Goal: Task Accomplishment & Management: Complete application form

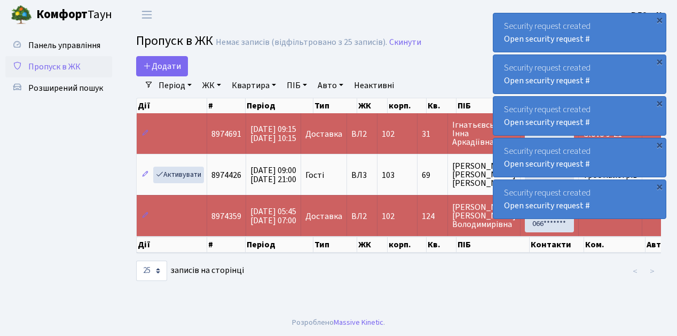
select select "25"
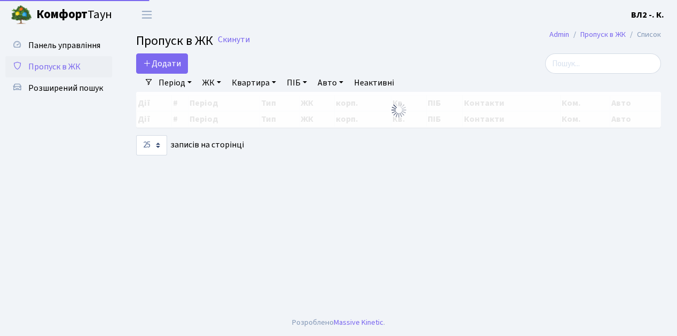
select select "25"
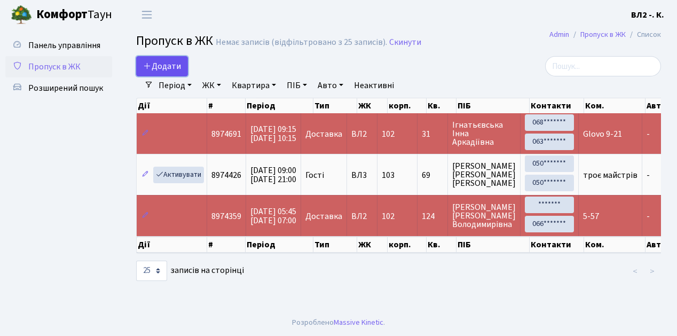
click at [182, 71] on link "Додати" at bounding box center [162, 66] width 52 height 20
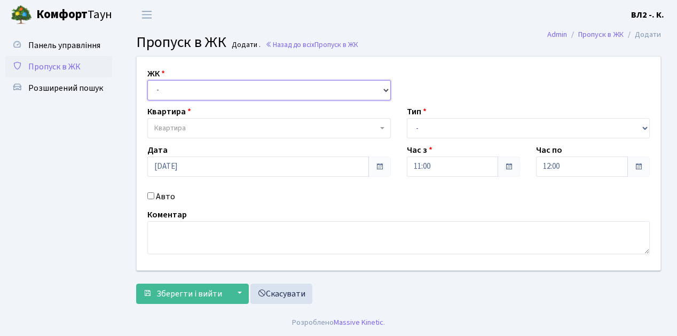
click at [388, 88] on select "- [STREET_ADDRESS][PERSON_NAME]" at bounding box center [269, 90] width 244 height 20
select select "317"
click at [147, 80] on select "- [STREET_ADDRESS][PERSON_NAME]" at bounding box center [269, 90] width 244 height 20
select select
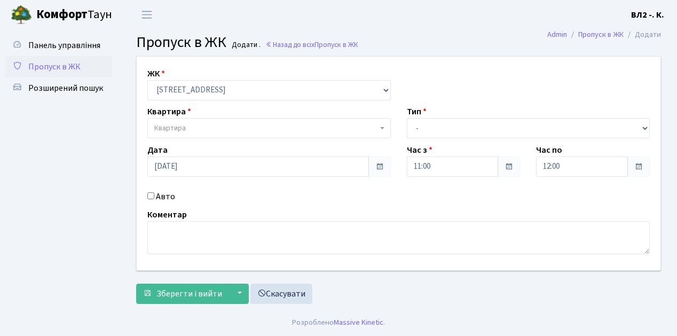
click at [380, 126] on span "Квартира" at bounding box center [269, 128] width 244 height 20
type input "16"
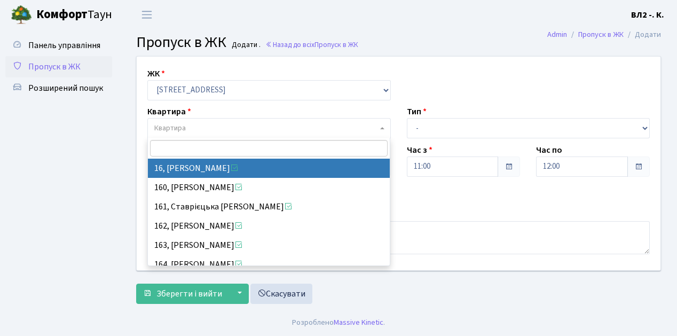
select select "37987"
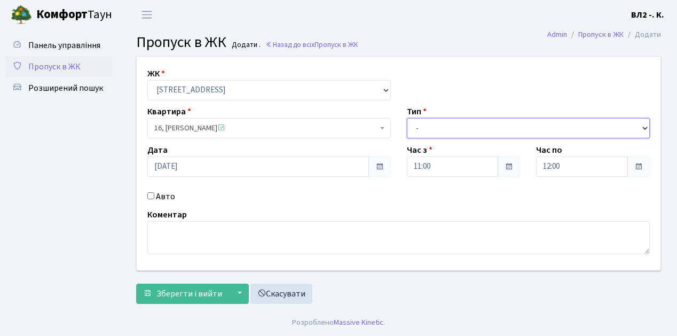
drag, startPoint x: 645, startPoint y: 127, endPoint x: 627, endPoint y: 126, distance: 18.7
click at [645, 127] on select "- Доставка Таксі Гості Сервіс" at bounding box center [529, 128] width 244 height 20
select select "1"
click at [407, 118] on select "- Доставка Таксі Гості Сервіс" at bounding box center [529, 128] width 244 height 20
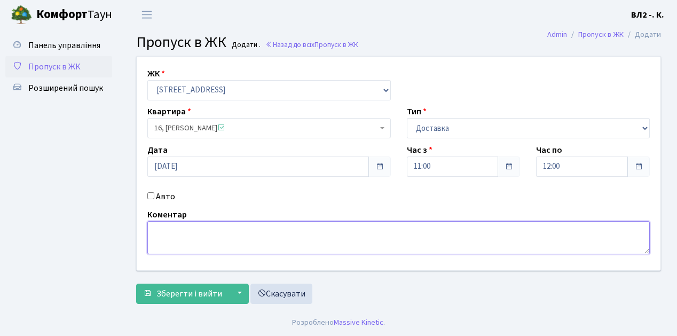
click at [155, 230] on textarea at bounding box center [398, 237] width 503 height 33
type textarea "Glovo 11-07"
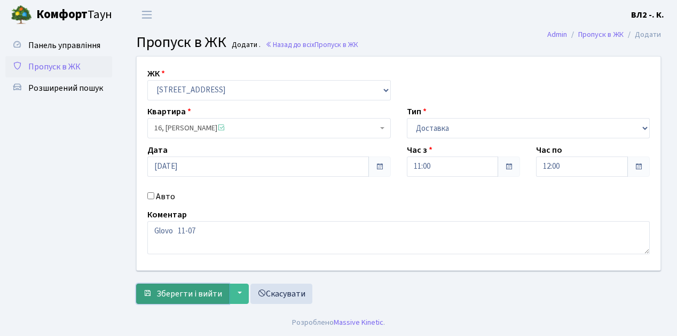
click at [167, 292] on span "Зберегти і вийти" at bounding box center [190, 294] width 66 height 12
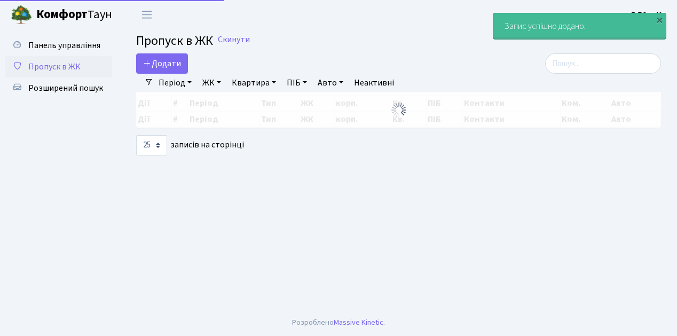
select select "25"
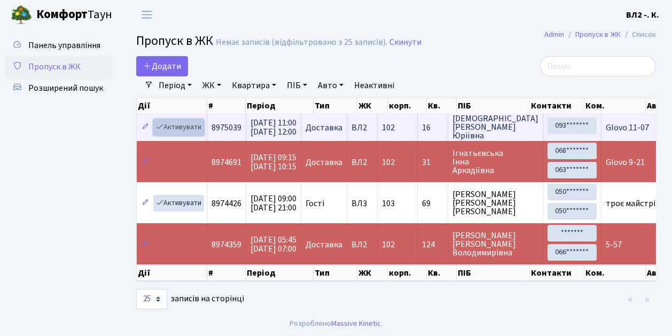
click at [200, 134] on link "Активувати" at bounding box center [178, 127] width 51 height 17
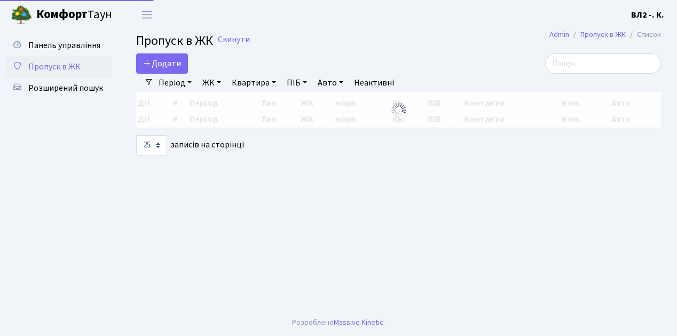
select select "25"
